Goal: Information Seeking & Learning: Learn about a topic

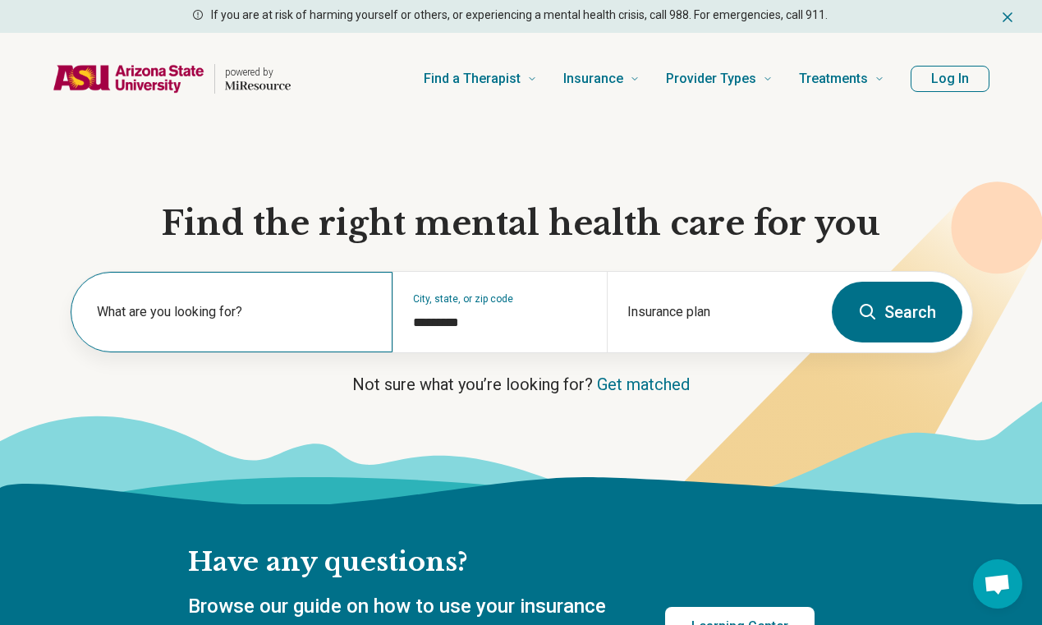
click at [268, 316] on label "What are you looking for?" at bounding box center [235, 312] width 276 height 20
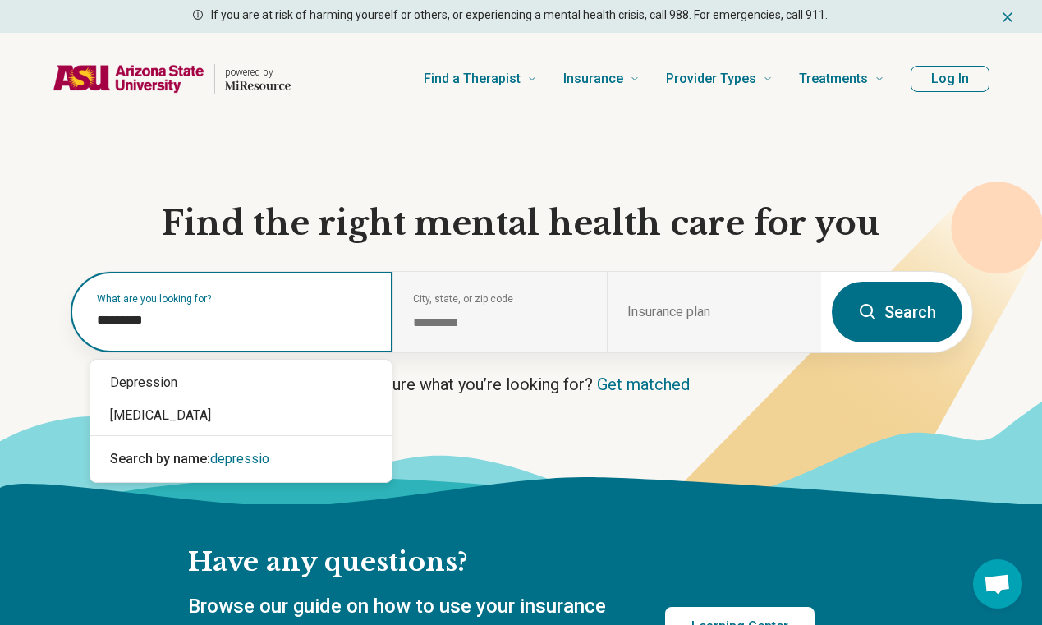
type input "**********"
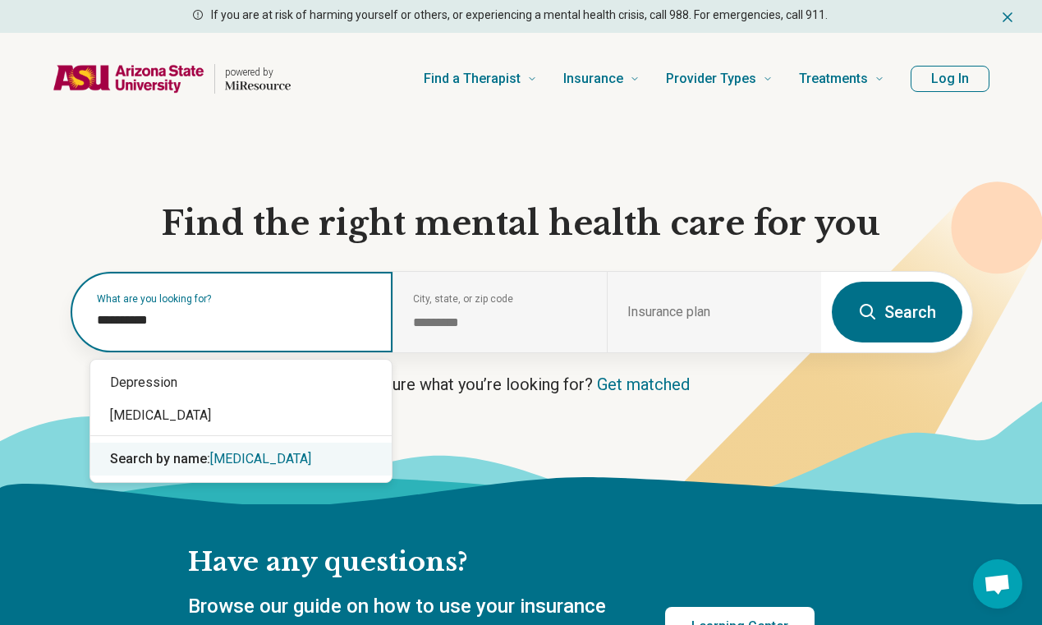
click at [254, 458] on span "[MEDICAL_DATA]" at bounding box center [260, 459] width 101 height 16
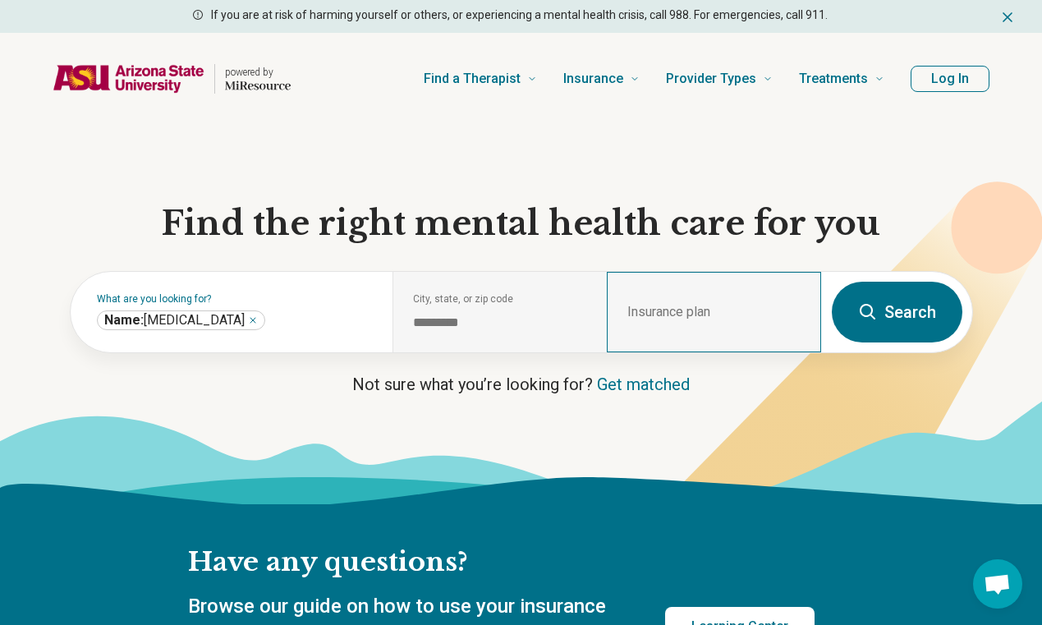
click at [670, 308] on div "Insurance plan" at bounding box center [714, 312] width 214 height 80
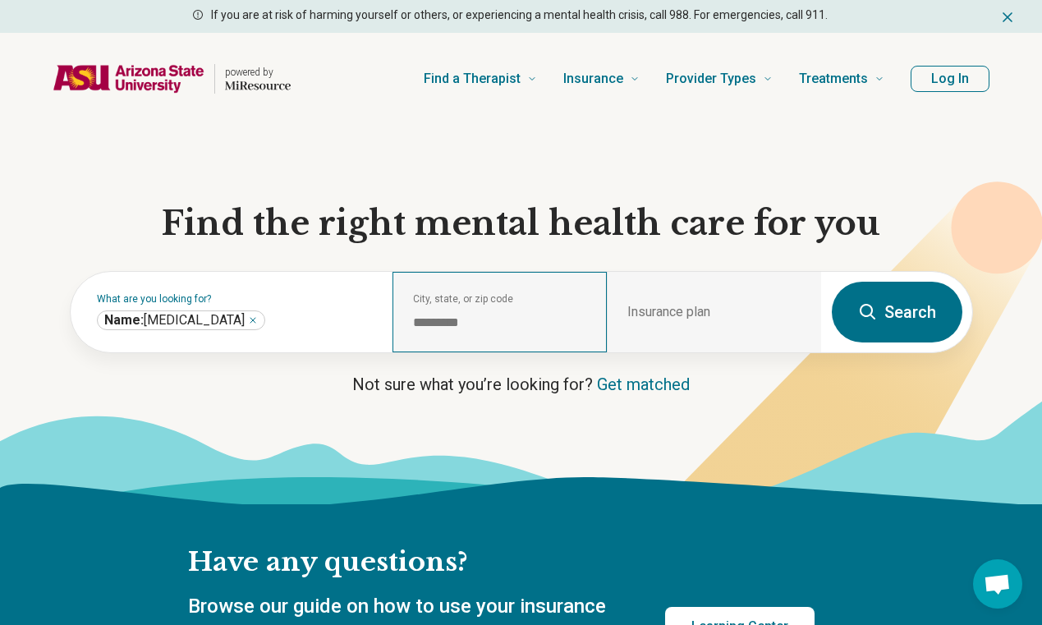
click at [469, 312] on div "City, state, or zip code *********" at bounding box center [499, 312] width 214 height 80
click at [303, 389] on p "Not sure what you’re looking for? Get matched" at bounding box center [521, 384] width 903 height 23
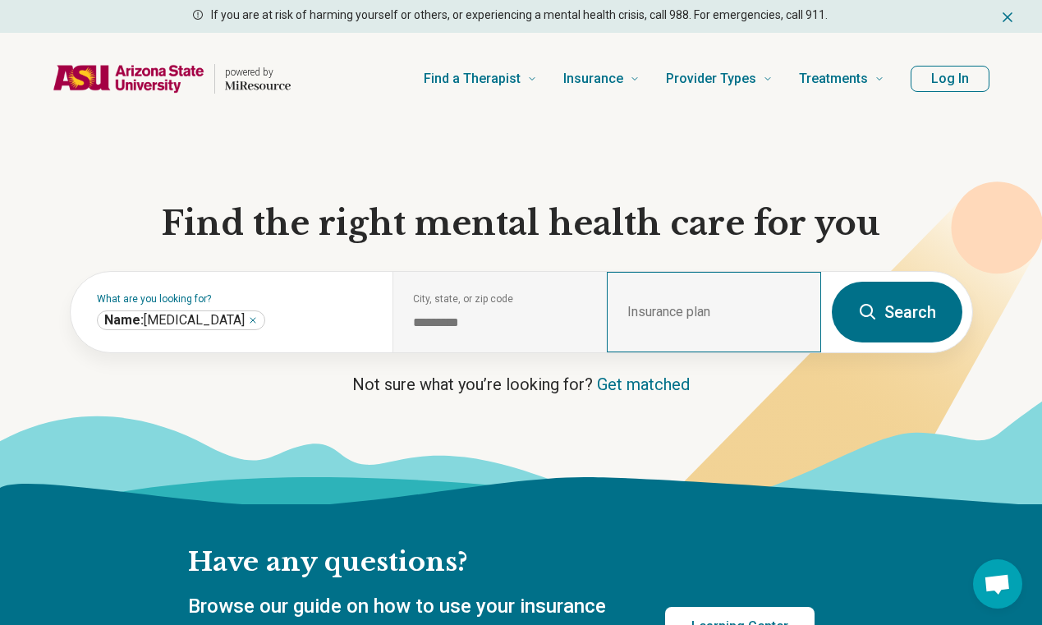
click at [740, 296] on div "Insurance plan" at bounding box center [714, 312] width 214 height 80
click at [697, 305] on div "Insurance plan" at bounding box center [714, 312] width 214 height 80
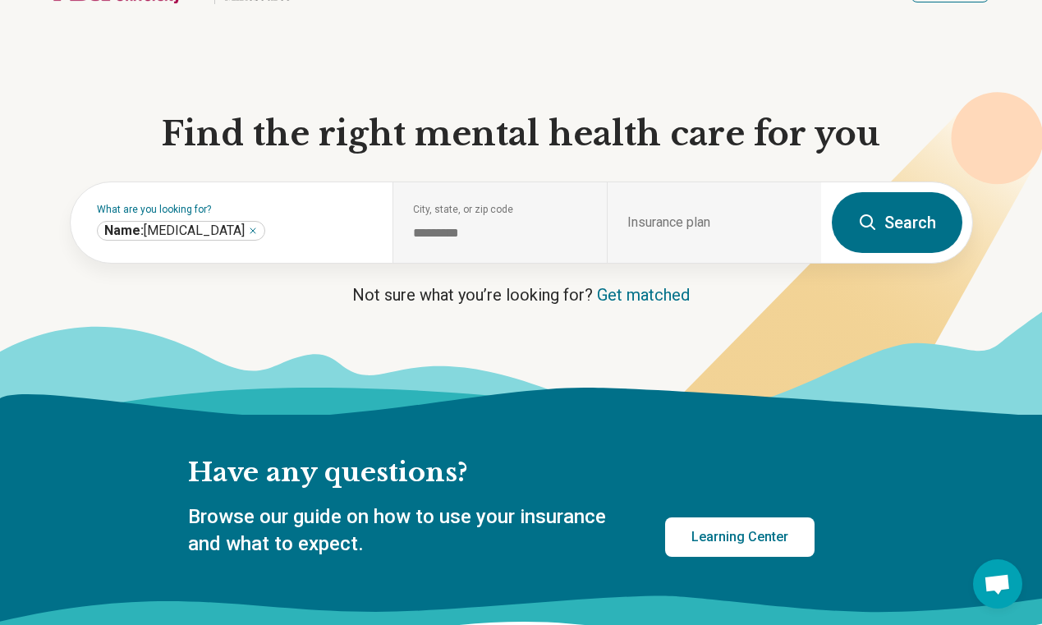
scroll to position [1, 0]
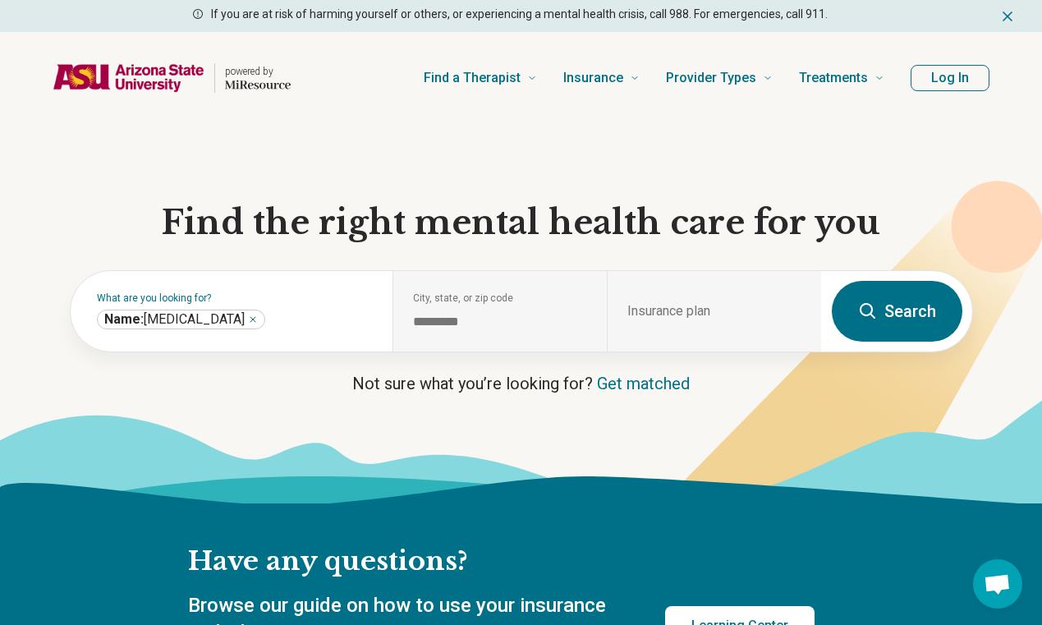
click at [909, 304] on button "Search" at bounding box center [897, 311] width 131 height 61
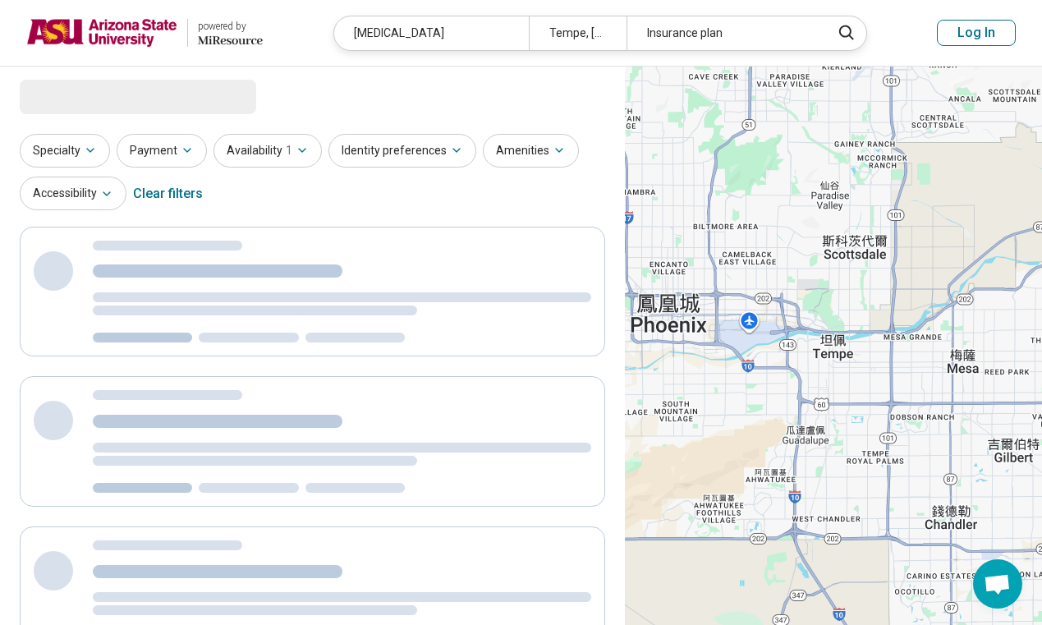
select select "***"
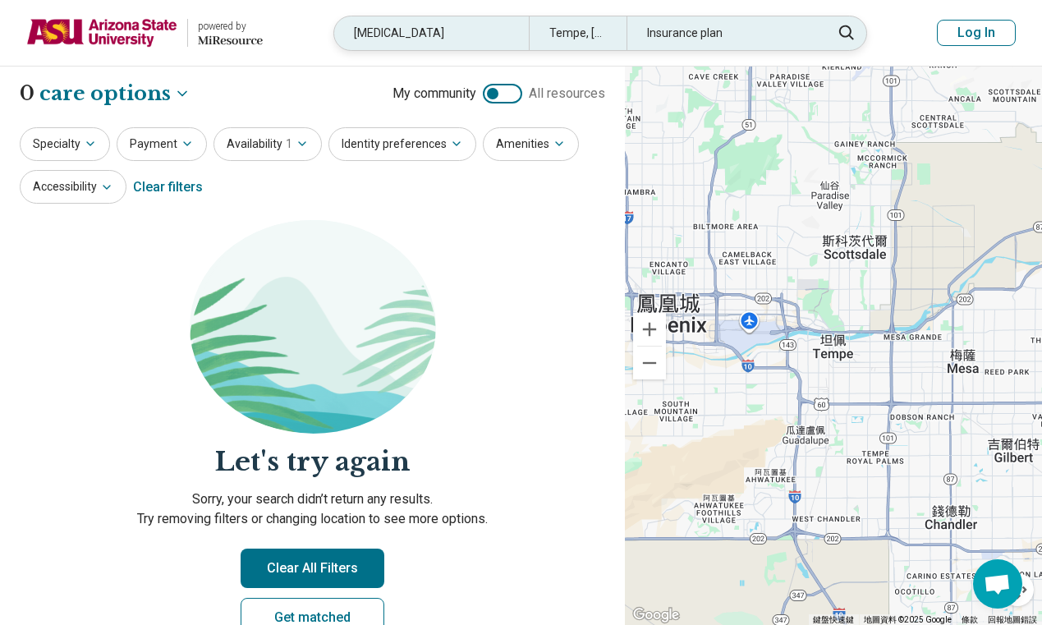
click at [681, 37] on div "Insurance plan" at bounding box center [723, 33] width 195 height 34
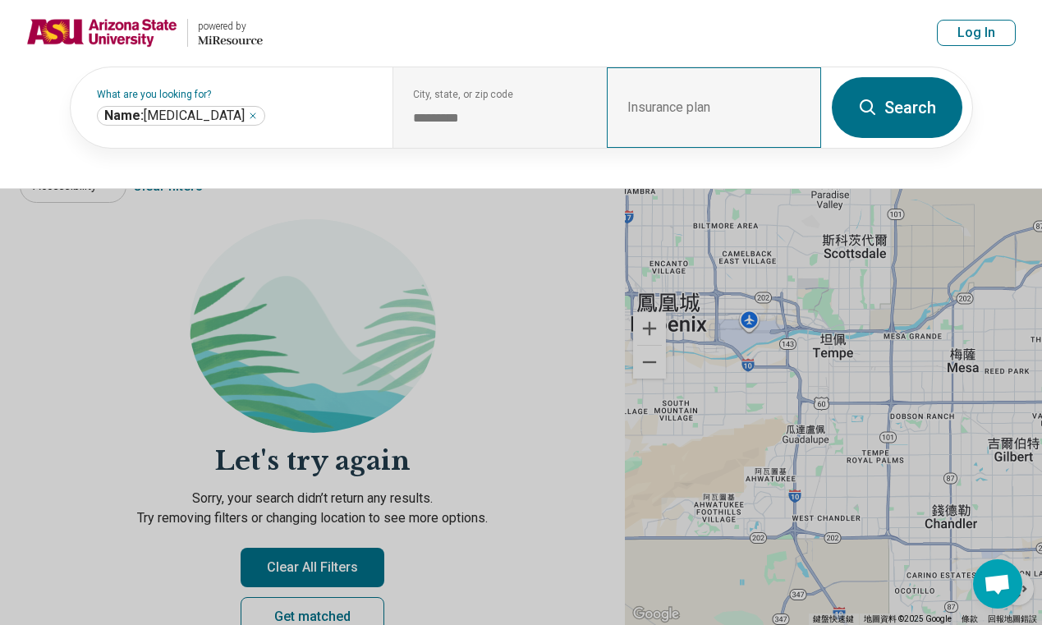
click at [647, 103] on div "Insurance plan" at bounding box center [714, 107] width 214 height 80
click at [498, 275] on button at bounding box center [521, 312] width 1042 height 625
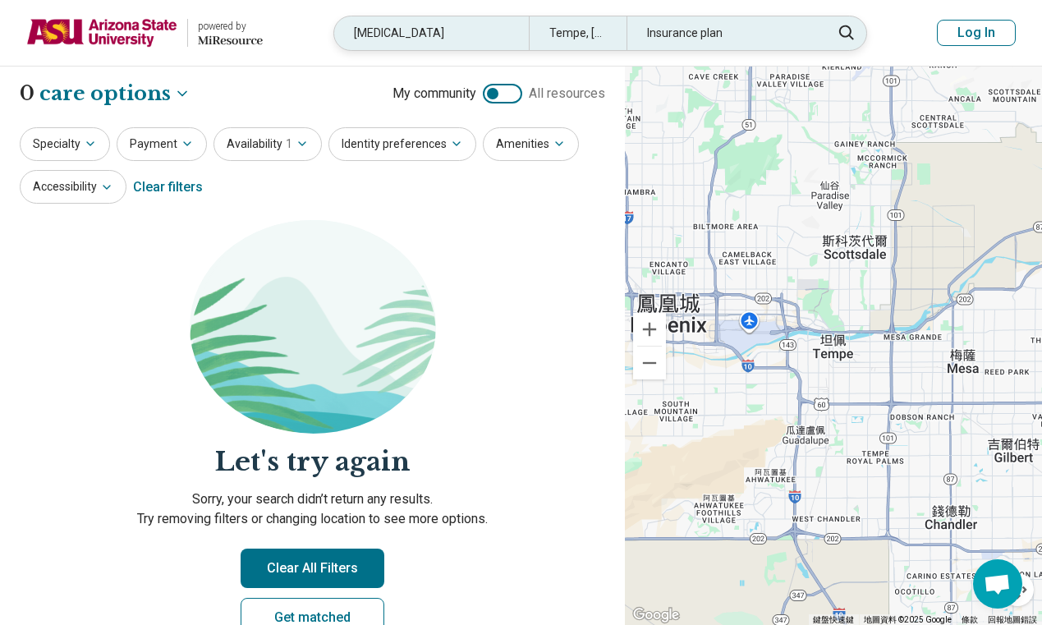
click at [555, 38] on div "Tempe, [GEOGRAPHIC_DATA]" at bounding box center [578, 33] width 98 height 34
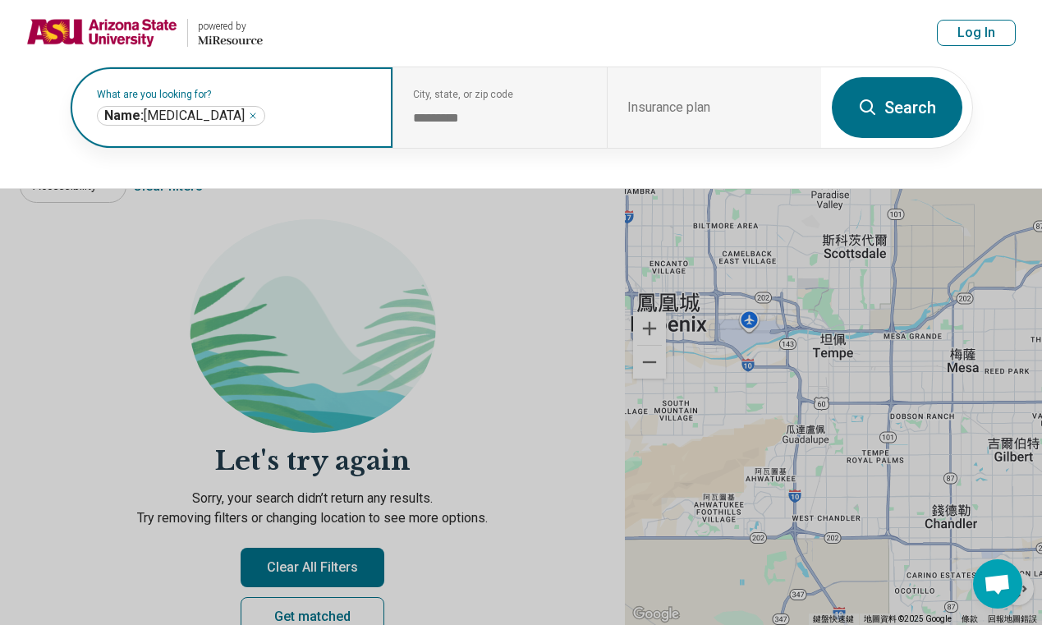
click at [346, 108] on input "text" at bounding box center [320, 116] width 104 height 20
click at [248, 112] on icon "Remove" at bounding box center [253, 116] width 10 height 10
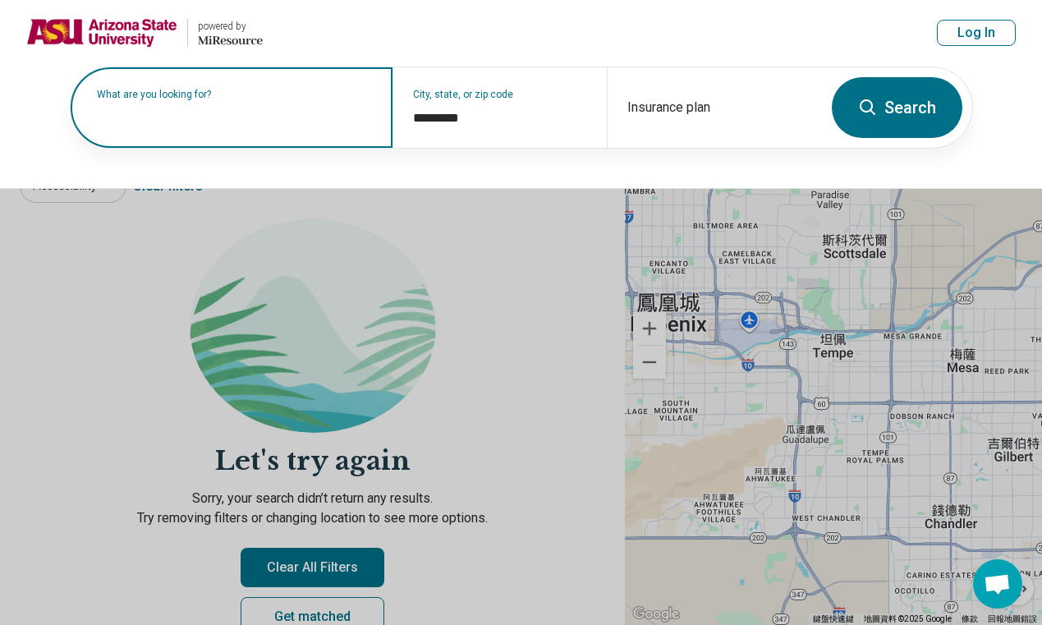
click at [574, 245] on button at bounding box center [521, 312] width 1042 height 625
